Goal: Task Accomplishment & Management: Manage account settings

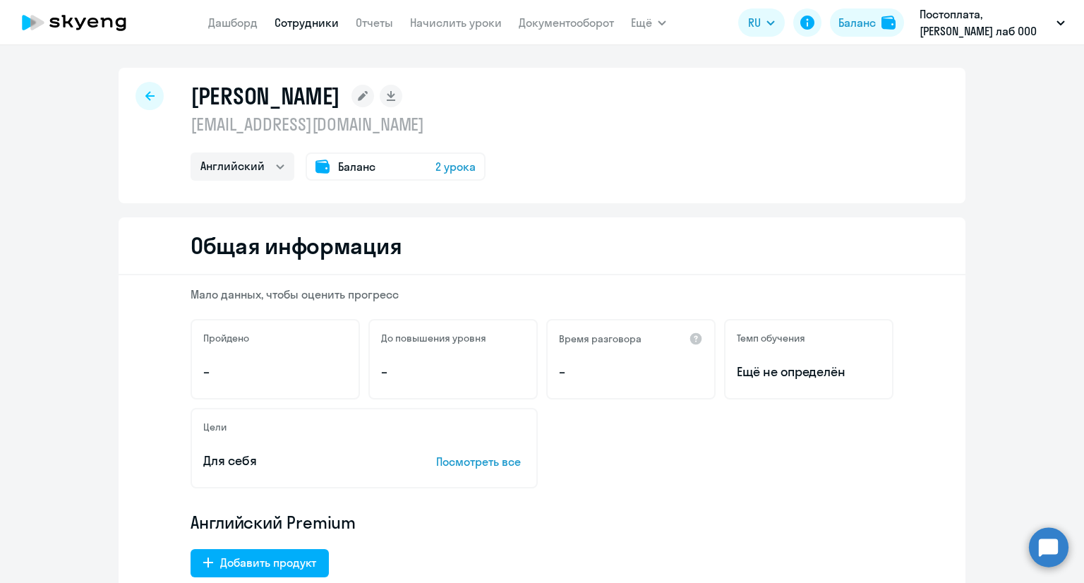
select select "english"
click at [147, 98] on icon at bounding box center [149, 96] width 9 height 10
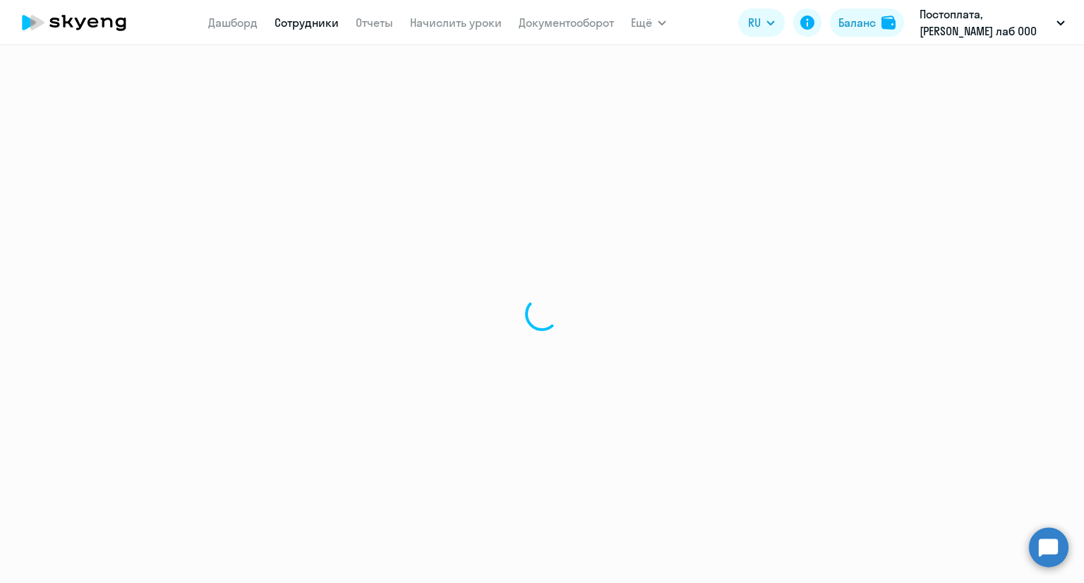
select select "30"
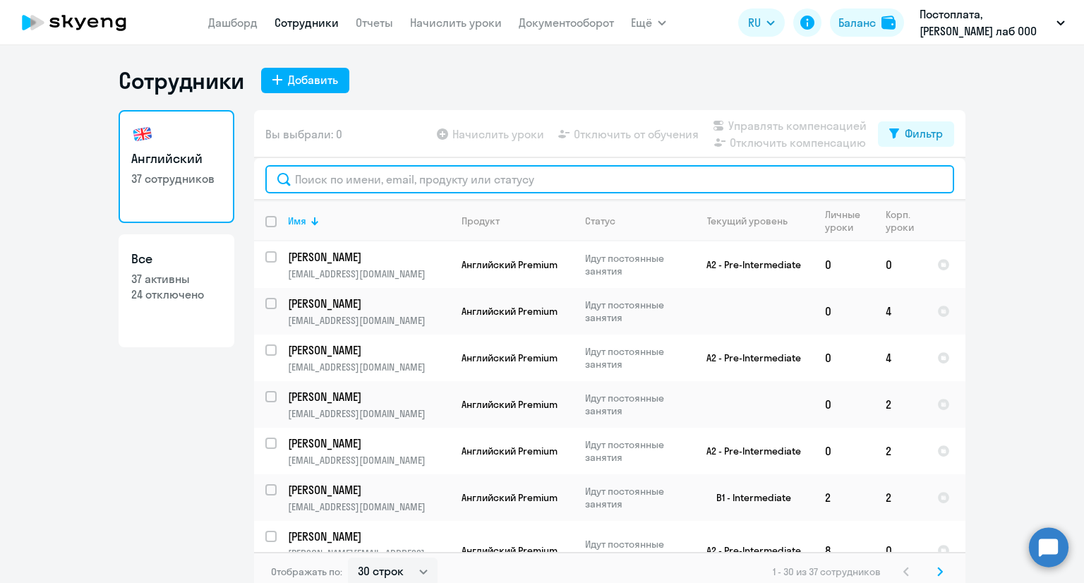
click at [469, 178] on input "text" at bounding box center [609, 179] width 689 height 28
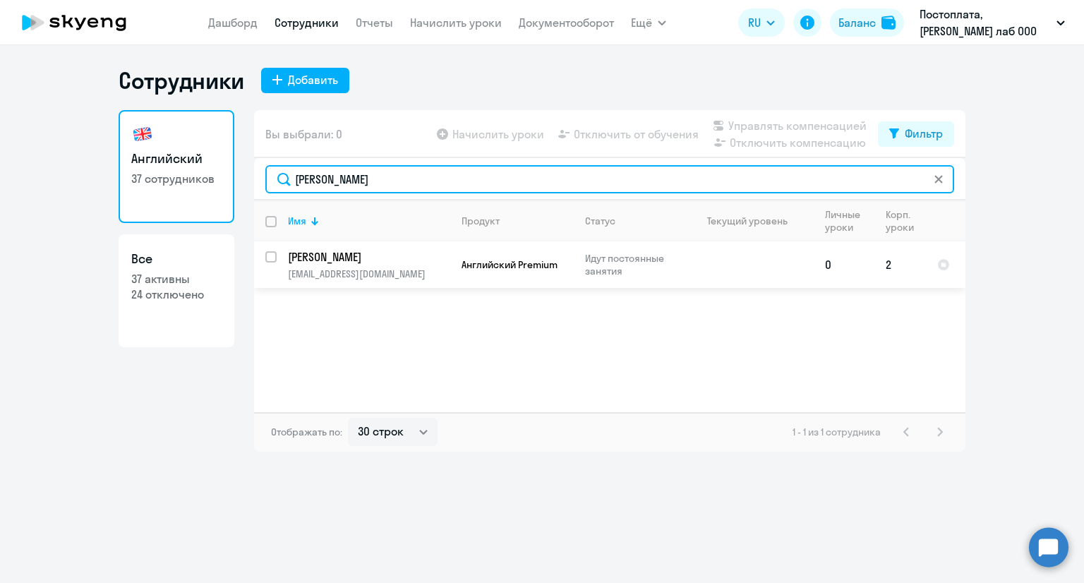
type input "[PERSON_NAME]"
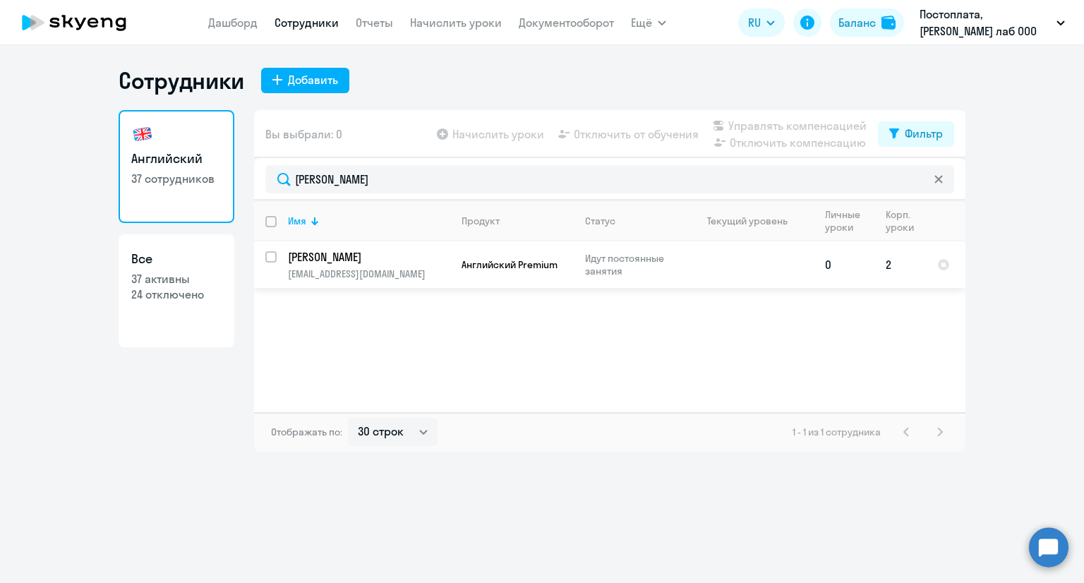
click at [397, 259] on p "[PERSON_NAME]" at bounding box center [367, 257] width 159 height 16
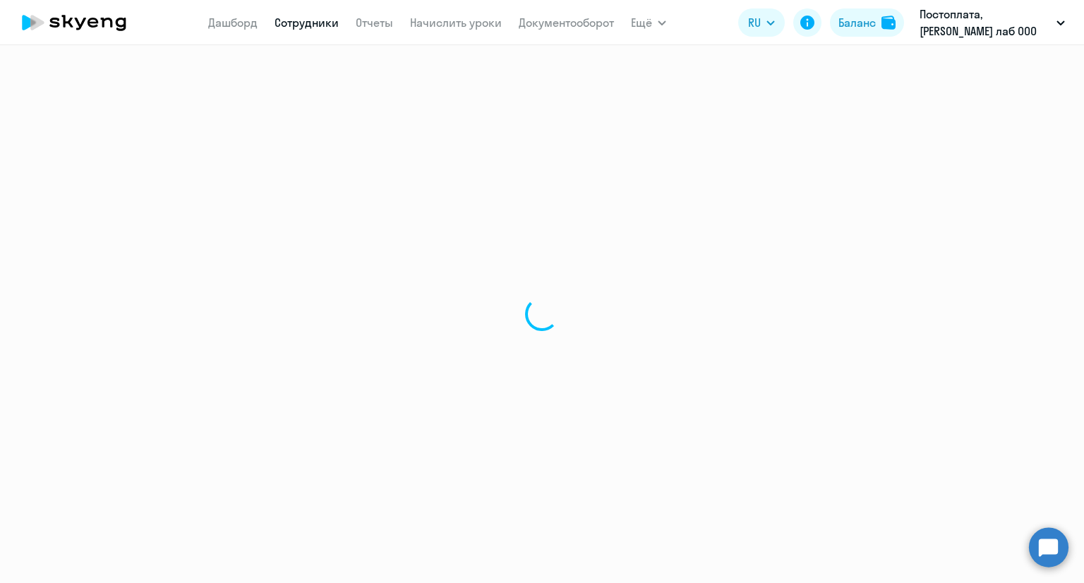
select select "english"
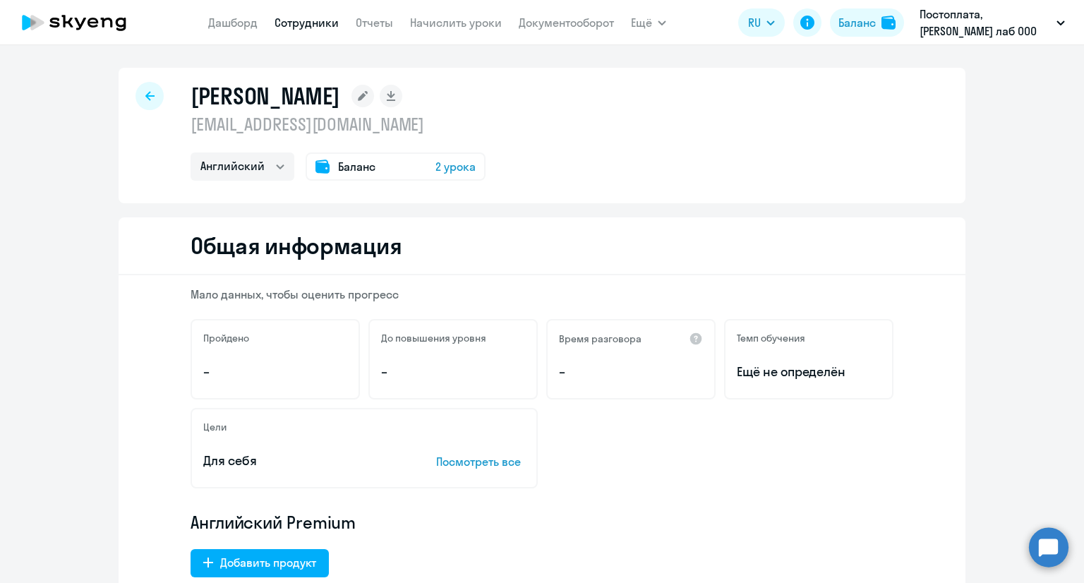
click at [689, 169] on div "[PERSON_NAME] [EMAIL_ADDRESS][DOMAIN_NAME] Английский Баланс 2 урока" at bounding box center [542, 135] width 847 height 135
click at [731, 170] on div "[PERSON_NAME] [EMAIL_ADDRESS][DOMAIN_NAME] Английский Баланс 2 урока" at bounding box center [542, 135] width 847 height 135
click at [144, 101] on div at bounding box center [149, 96] width 28 height 28
select select "30"
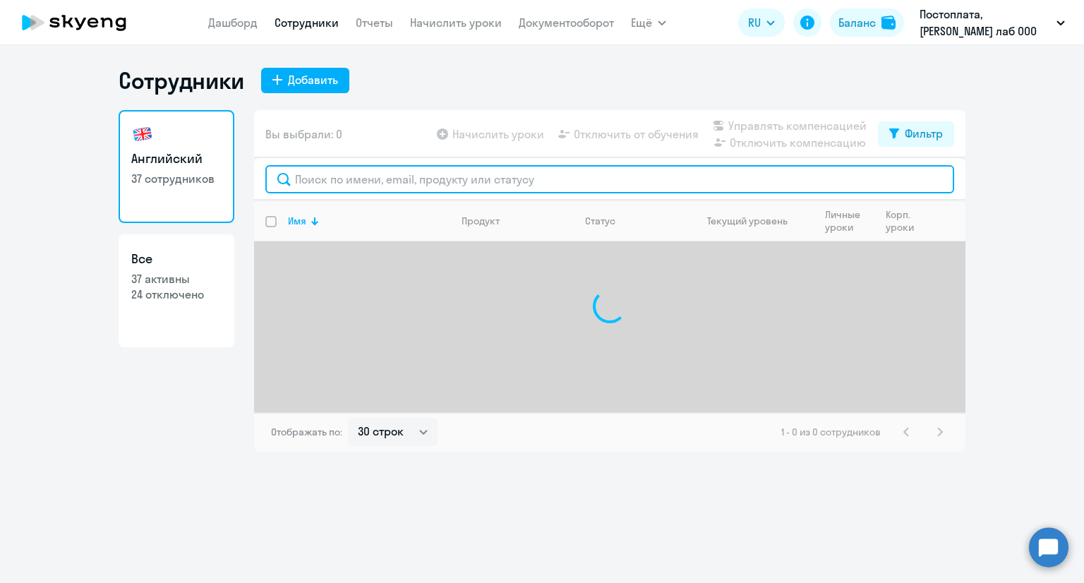
click at [392, 175] on input "text" at bounding box center [609, 179] width 689 height 28
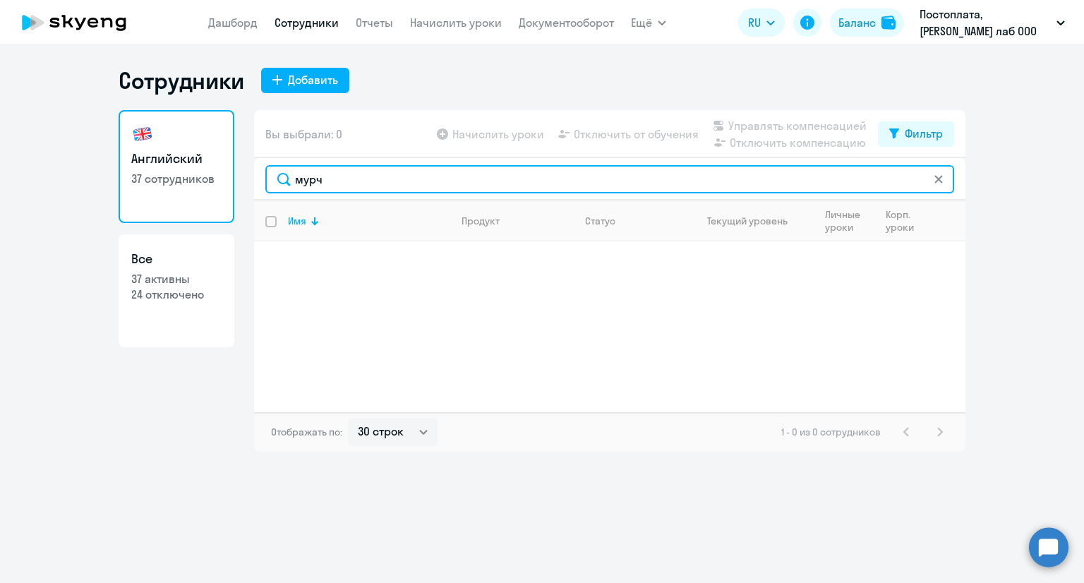
click at [299, 181] on input "мурч" at bounding box center [609, 179] width 689 height 28
type input "[PERSON_NAME]"
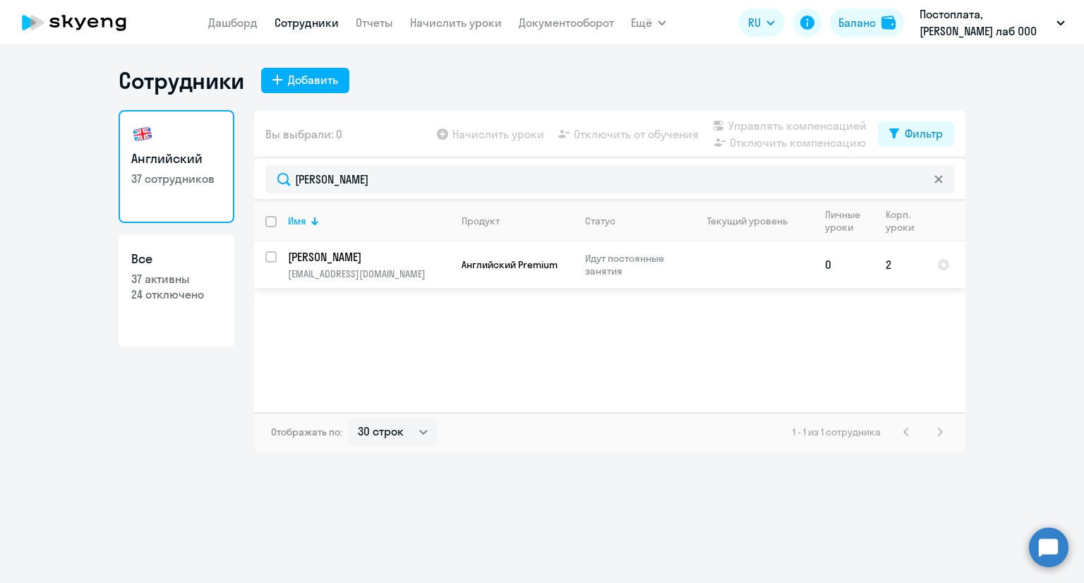
click at [366, 254] on p "[PERSON_NAME]" at bounding box center [367, 257] width 159 height 16
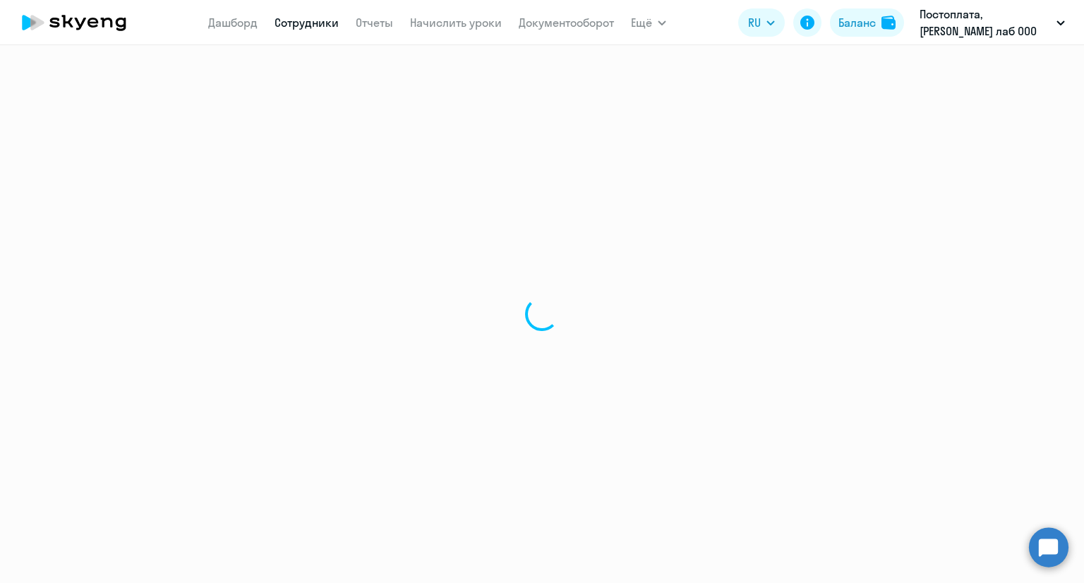
select select "english"
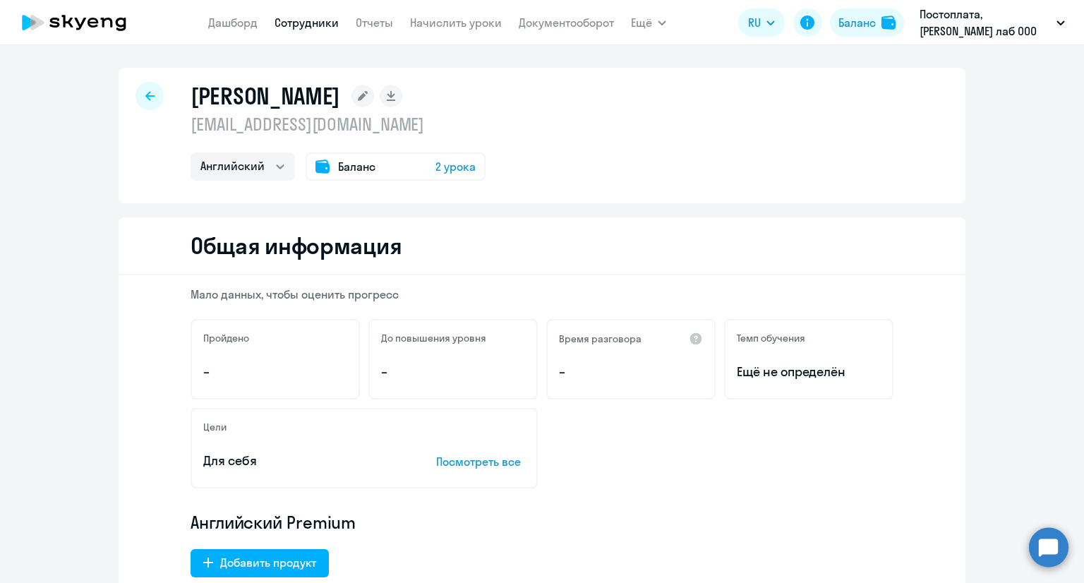
select select "30"
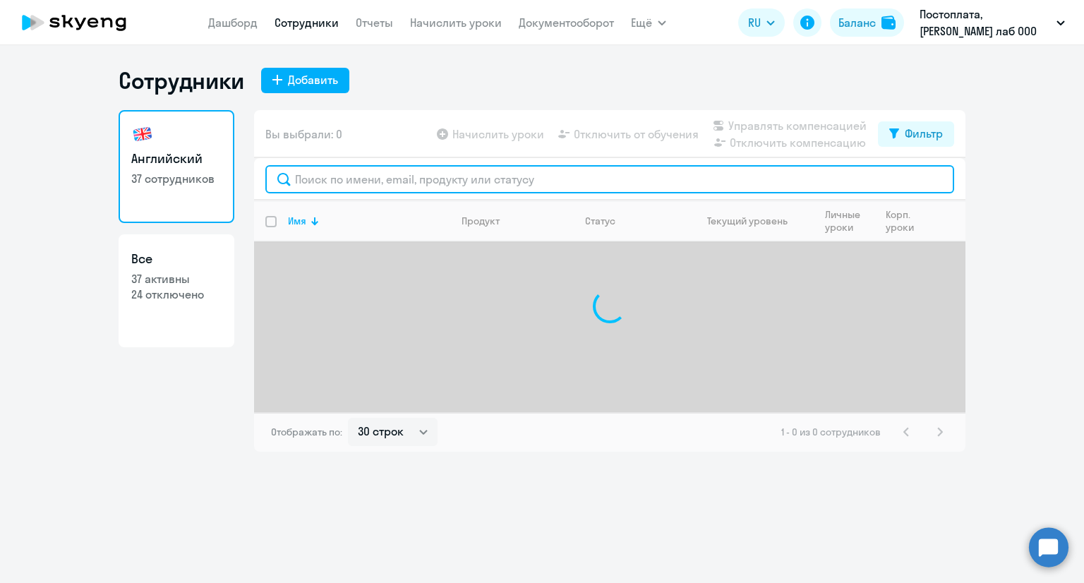
click at [526, 178] on input "text" at bounding box center [609, 179] width 689 height 28
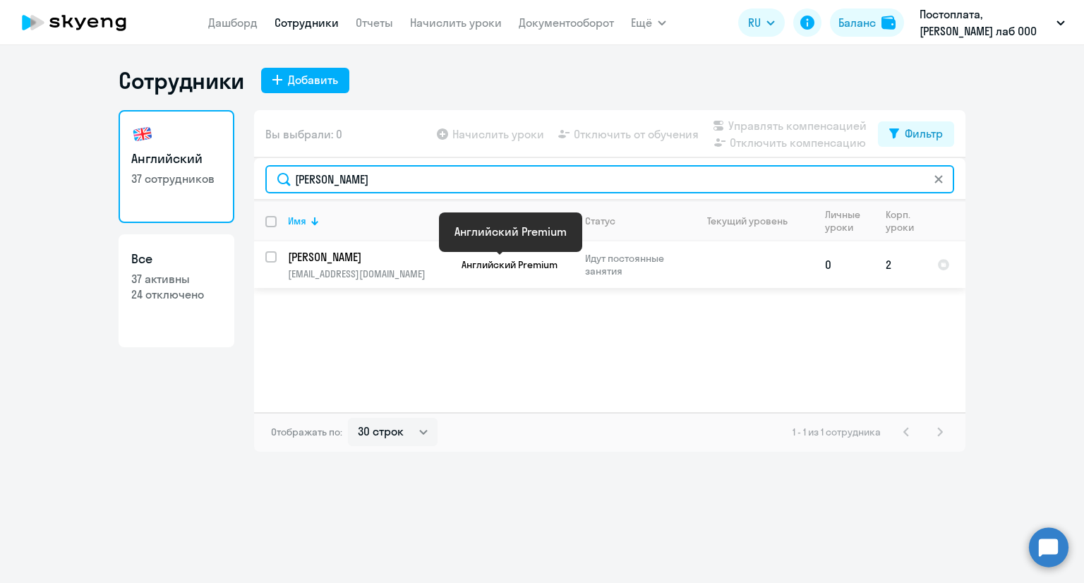
type input "[PERSON_NAME]"
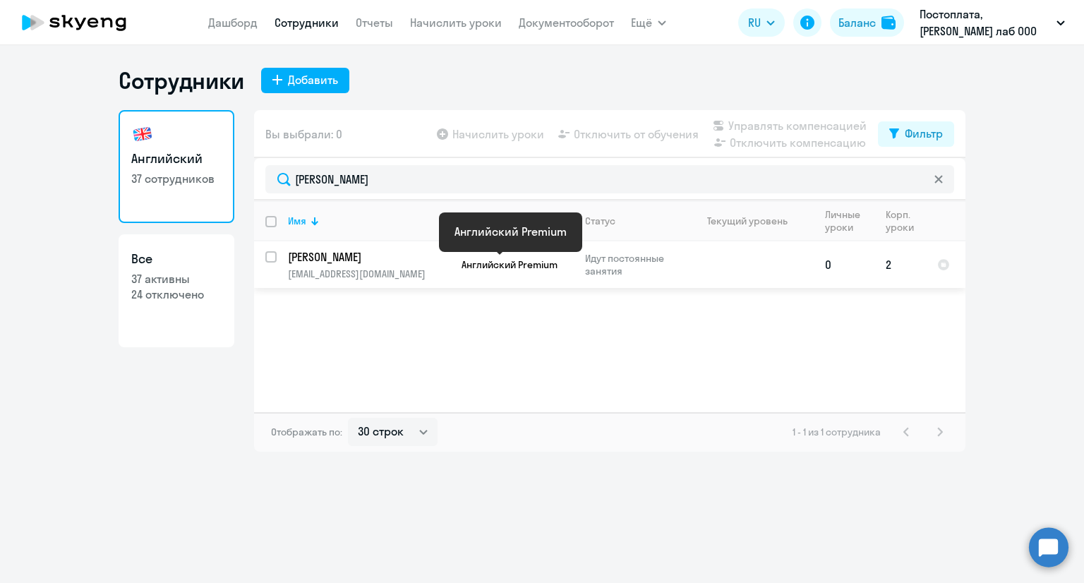
click at [532, 262] on span "Английский Premium" at bounding box center [509, 264] width 96 height 13
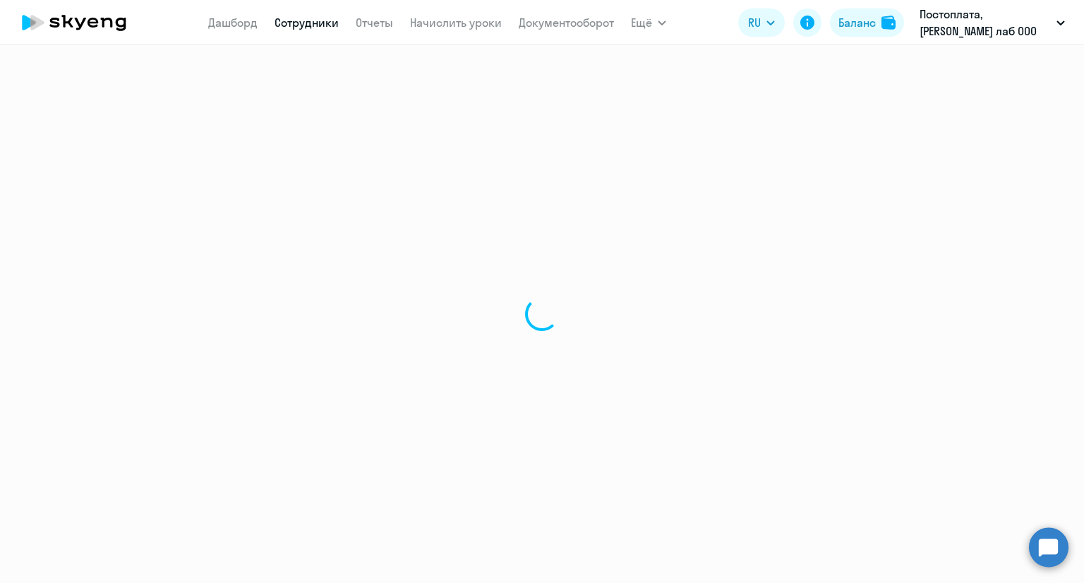
select select "english"
select select "30"
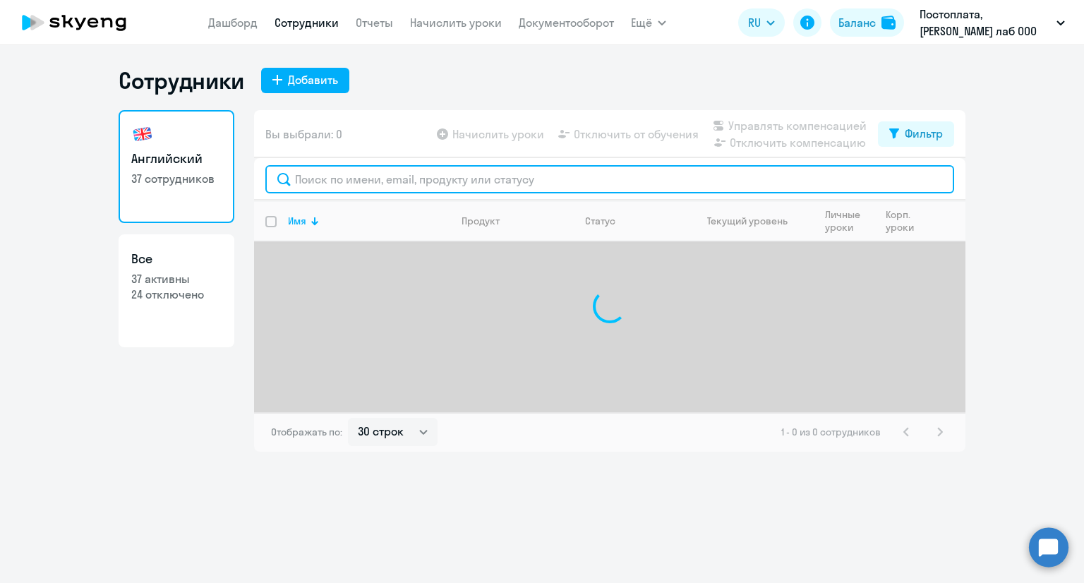
click at [375, 179] on input "text" at bounding box center [609, 179] width 689 height 28
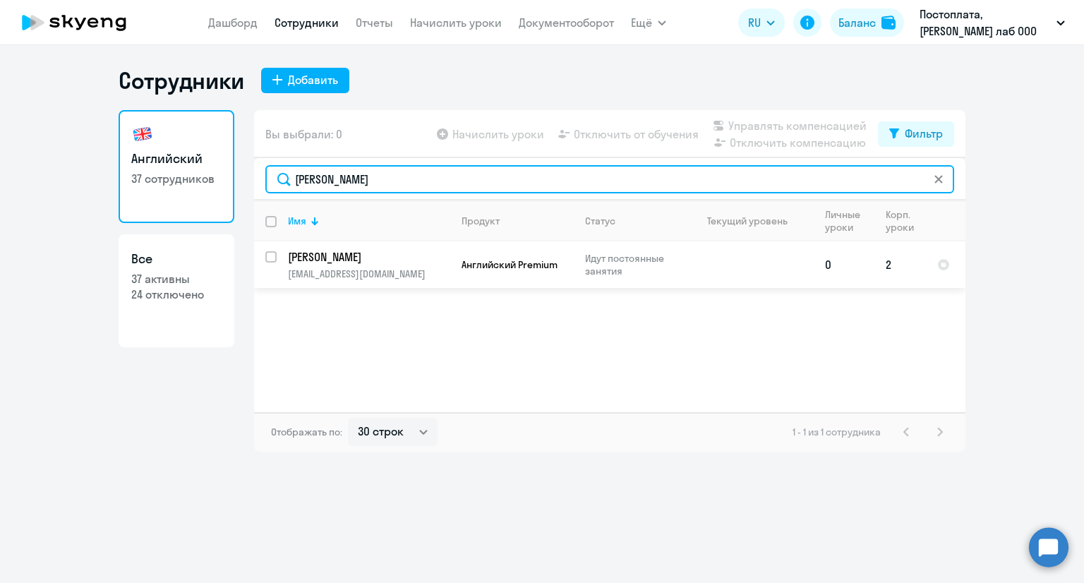
type input "[PERSON_NAME]"
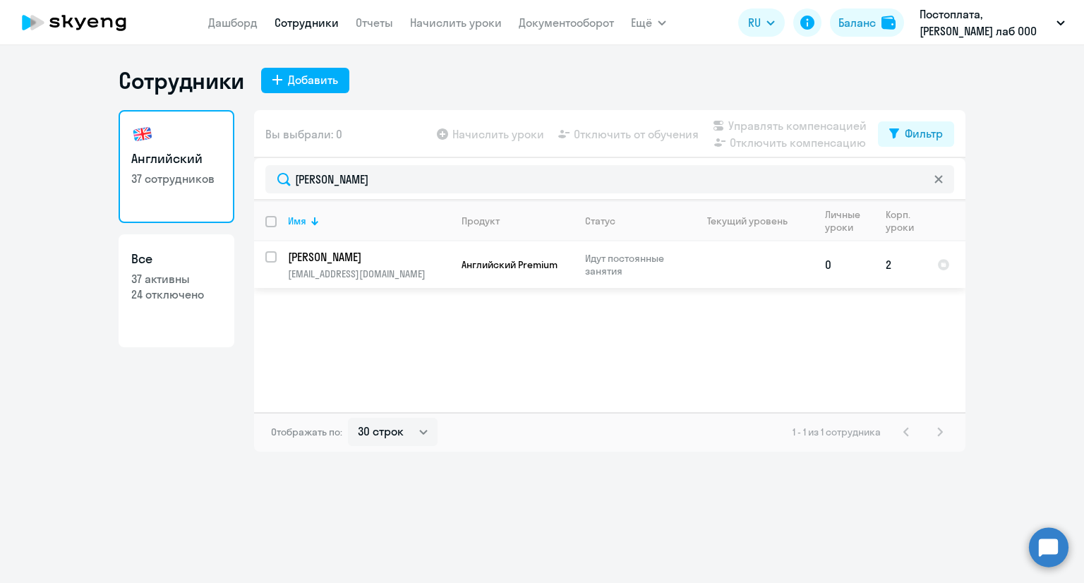
click at [270, 257] on input "select row 41883715" at bounding box center [279, 265] width 28 height 28
checkbox input "true"
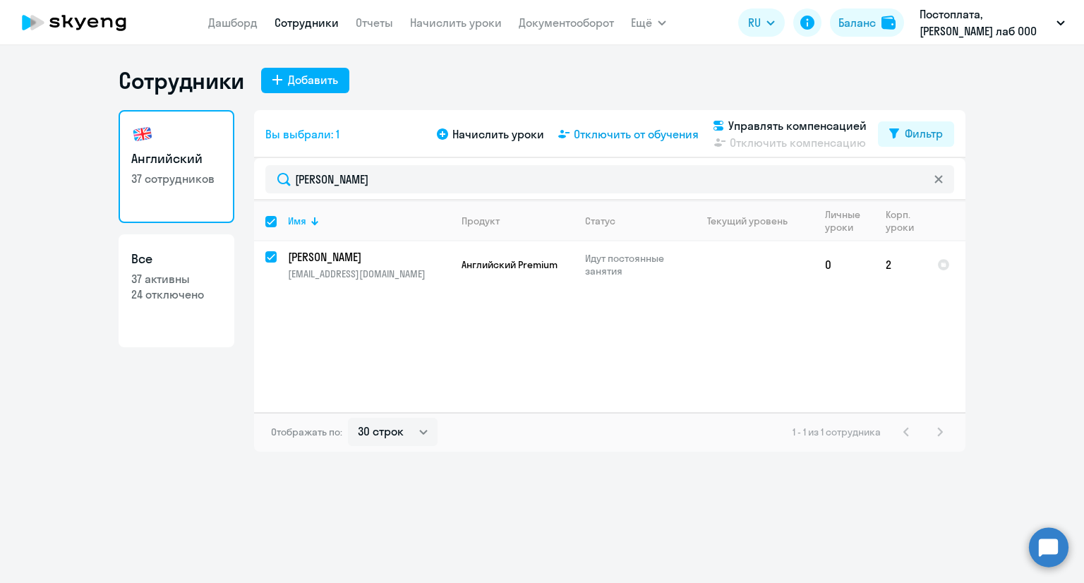
click at [624, 135] on span "Отключить от обучения" at bounding box center [636, 134] width 125 height 17
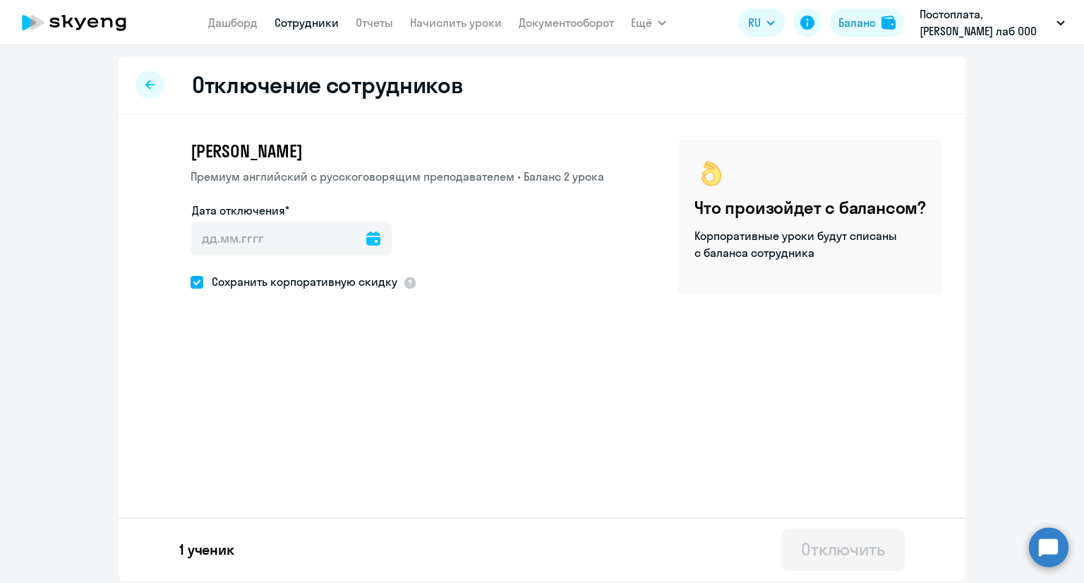
click at [369, 238] on icon at bounding box center [373, 238] width 14 height 14
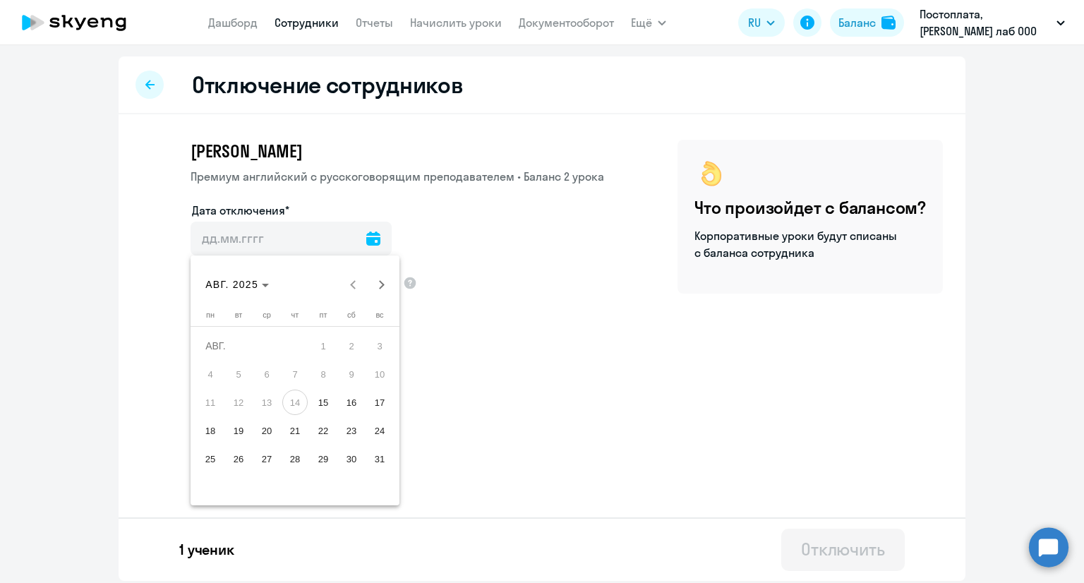
click at [350, 427] on span "23" at bounding box center [351, 430] width 25 height 25
type input "[DATE]"
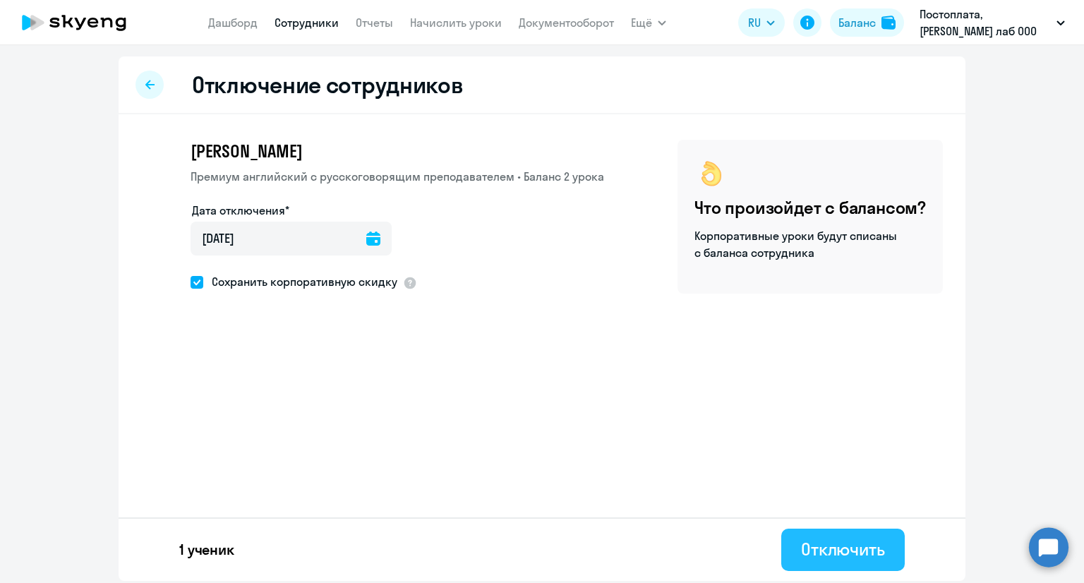
click at [830, 540] on div "Отключить" at bounding box center [843, 549] width 84 height 23
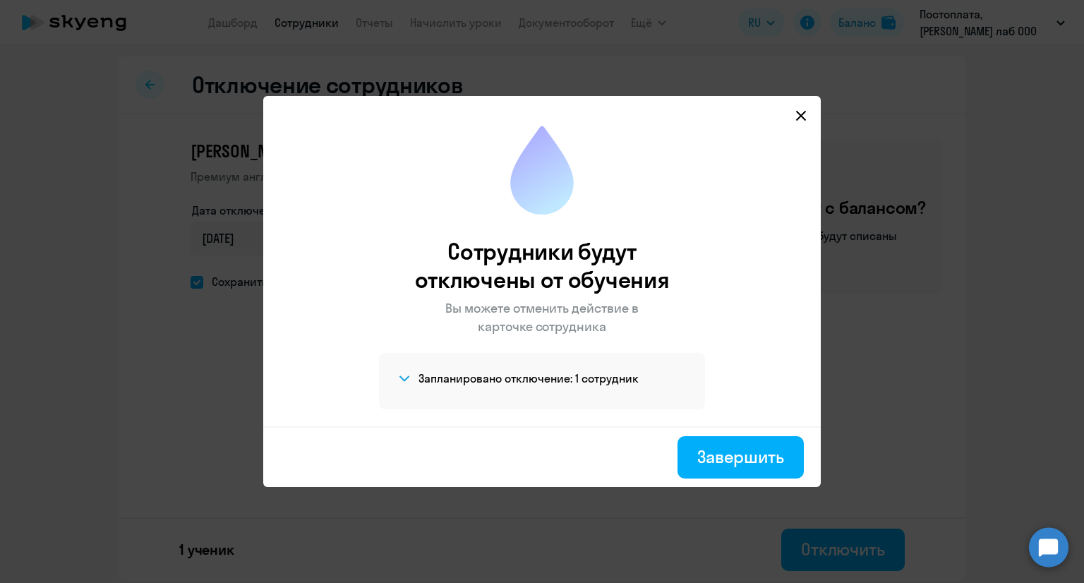
click at [405, 376] on icon at bounding box center [404, 378] width 11 height 6
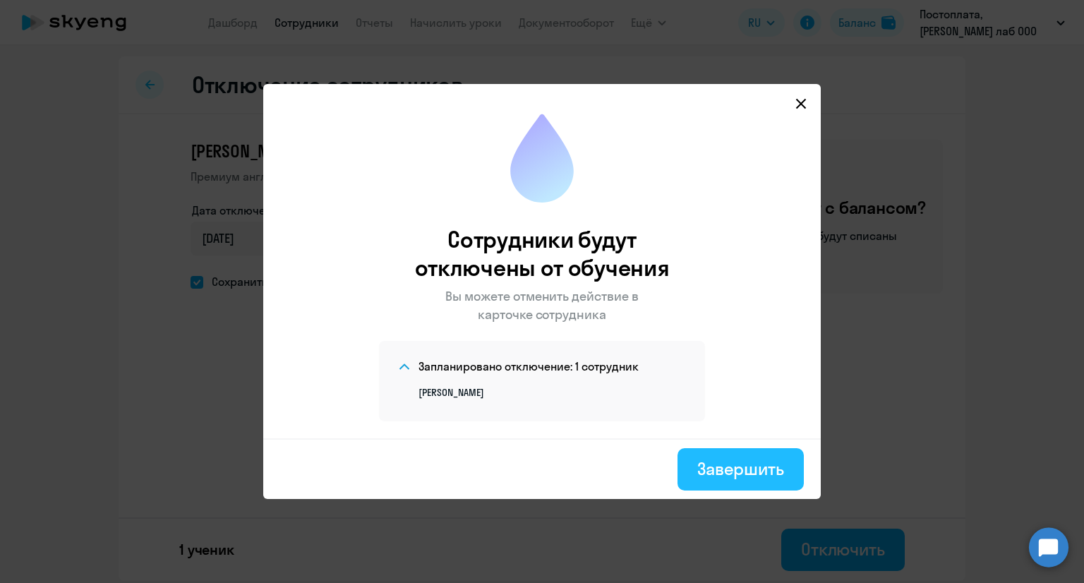
click at [746, 468] on div "Завершить" at bounding box center [740, 468] width 87 height 23
select select "30"
